Goal: Find specific page/section: Find specific page/section

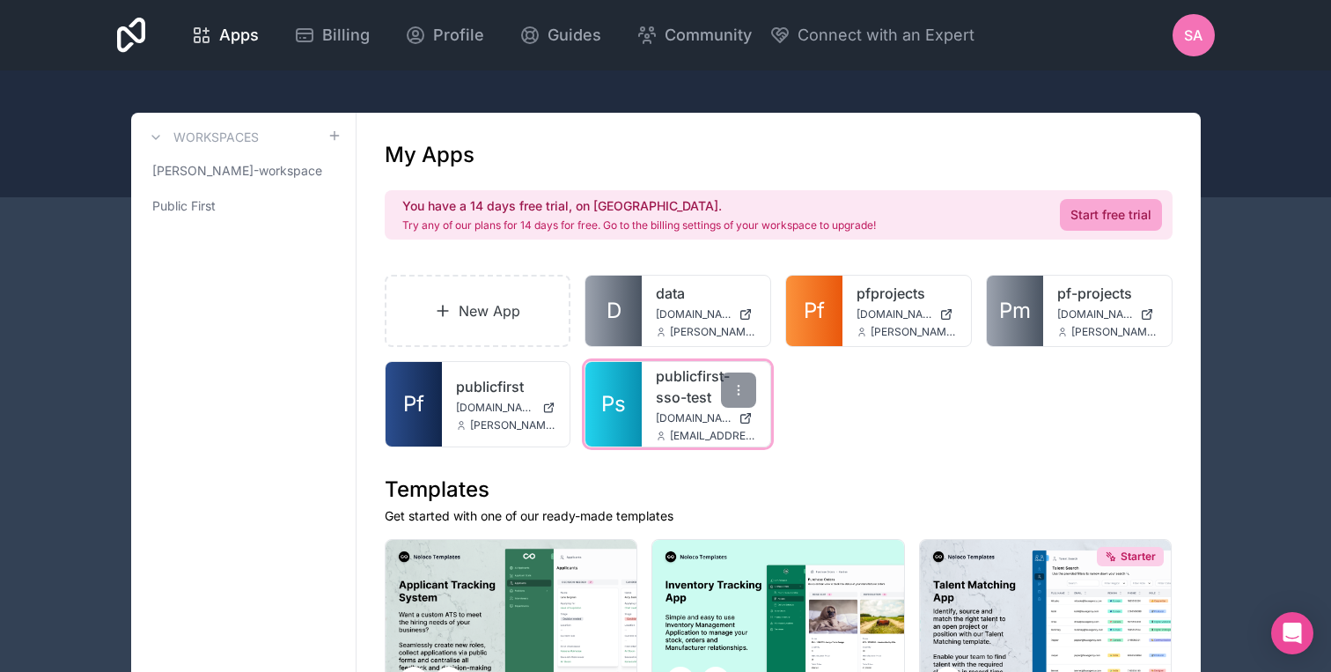
click at [681, 379] on link "publicfirst-sso-test" at bounding box center [706, 386] width 100 height 42
click at [701, 417] on span "[DOMAIN_NAME]" at bounding box center [694, 418] width 76 height 14
click at [731, 388] on div at bounding box center [738, 389] width 35 height 35
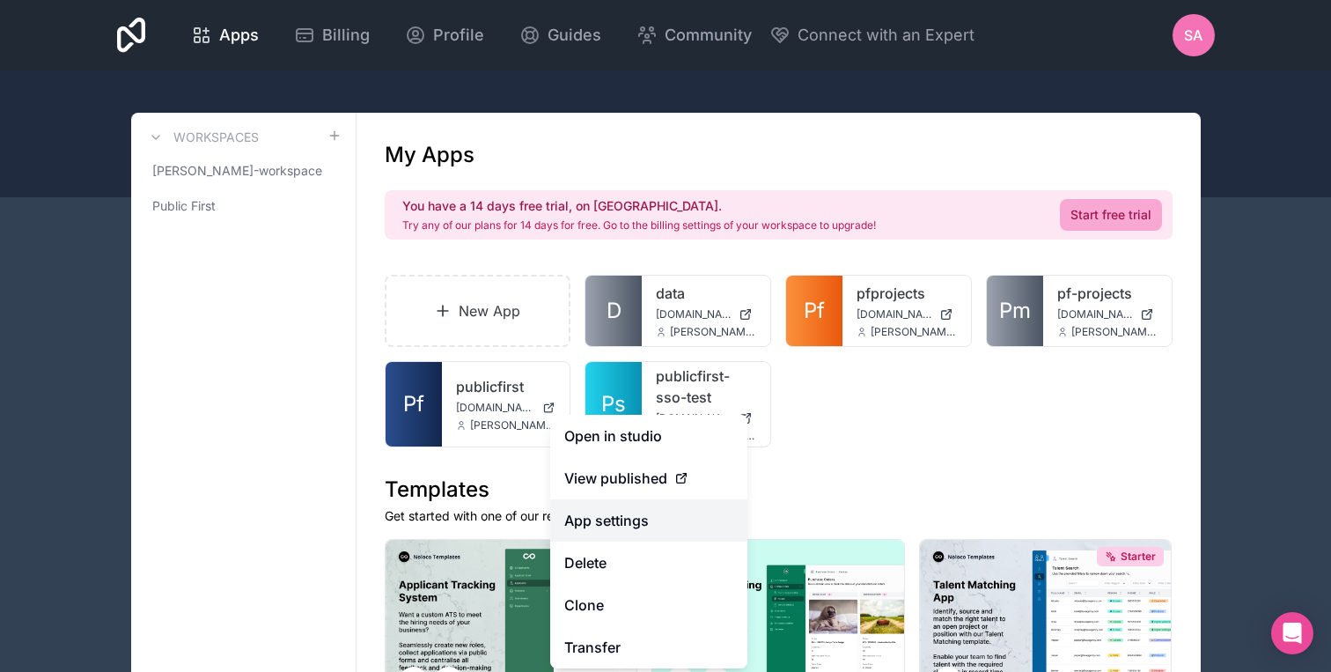
click at [618, 525] on link "App settings" at bounding box center [648, 520] width 197 height 42
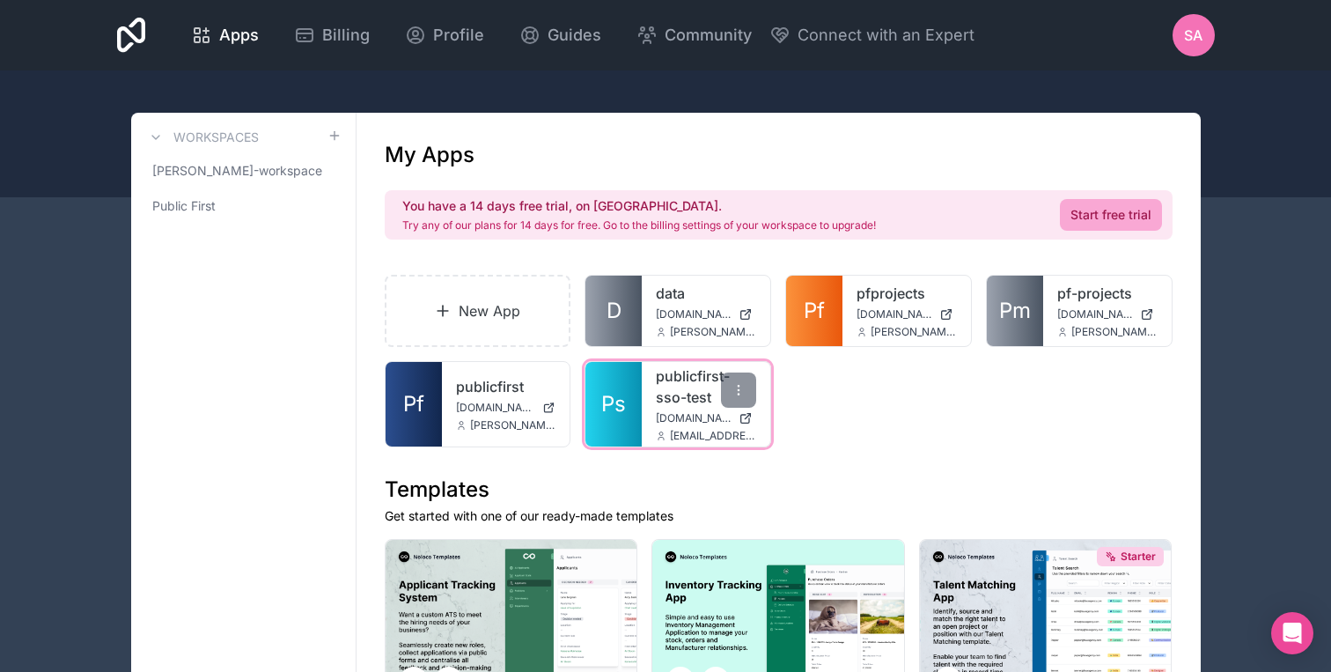
click at [644, 394] on div "publicfirst-sso-test [DOMAIN_NAME] [EMAIL_ADDRESS][DOMAIN_NAME]" at bounding box center [706, 404] width 129 height 85
click at [698, 393] on link "publicfirst-sso-test" at bounding box center [706, 386] width 100 height 42
